Goal: Entertainment & Leisure: Consume media (video, audio)

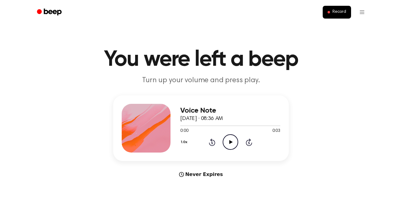
click at [228, 142] on icon "Play Audio" at bounding box center [231, 143] width 16 height 16
click at [212, 143] on icon at bounding box center [212, 143] width 2 height 2
click at [227, 142] on icon "Play Audio" at bounding box center [231, 143] width 16 height 16
click at [232, 142] on icon "Play Audio" at bounding box center [231, 143] width 16 height 16
click at [229, 147] on icon "Play Audio" at bounding box center [231, 143] width 16 height 16
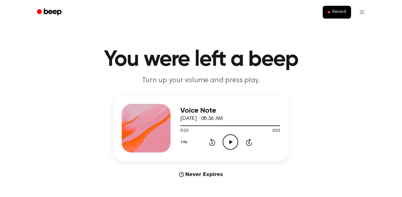
click at [229, 147] on icon "Play Audio" at bounding box center [231, 143] width 16 height 16
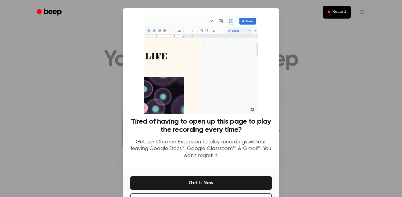
scroll to position [25, 0]
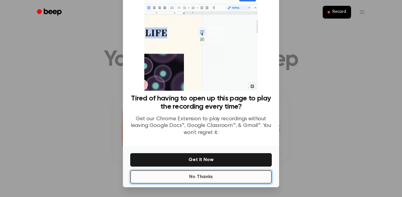
click at [246, 173] on button "No Thanks" at bounding box center [201, 177] width 142 height 13
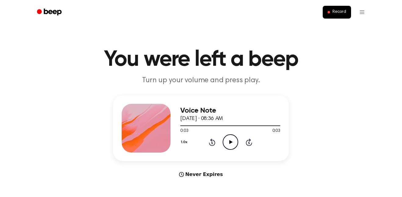
click at [229, 146] on icon "Play Audio" at bounding box center [231, 143] width 16 height 16
click at [229, 142] on icon "Play Audio" at bounding box center [231, 143] width 16 height 16
click at [229, 146] on icon "Play Audio" at bounding box center [231, 143] width 16 height 16
click at [231, 140] on icon "Play Audio" at bounding box center [231, 143] width 16 height 16
